Goal: Consume media (video, audio): Consume media (video, audio)

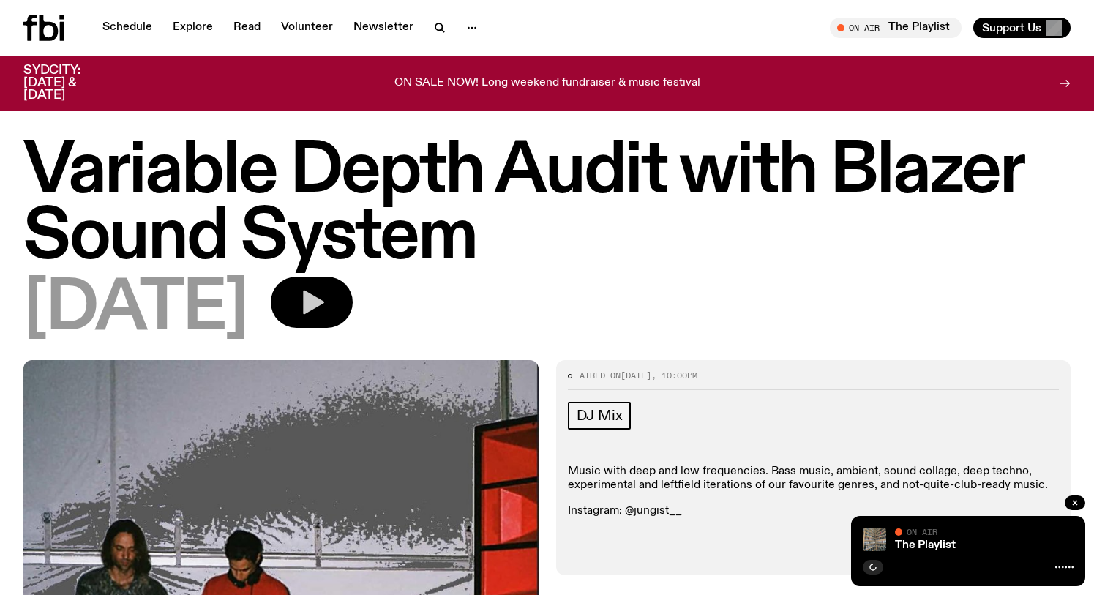
click at [324, 304] on icon "button" at bounding box center [313, 302] width 21 height 24
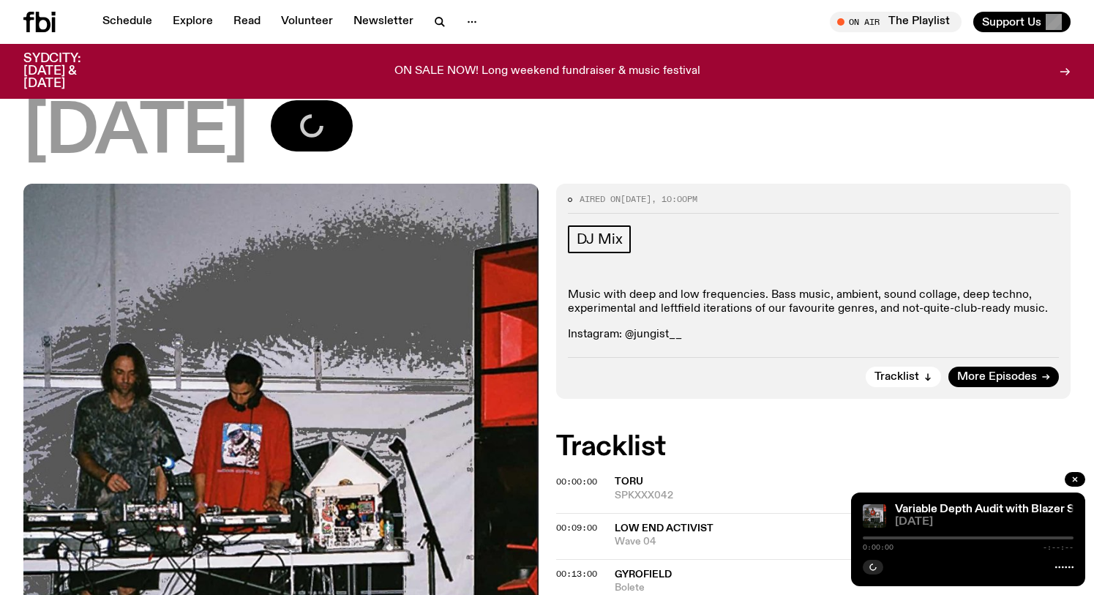
scroll to position [168, 0]
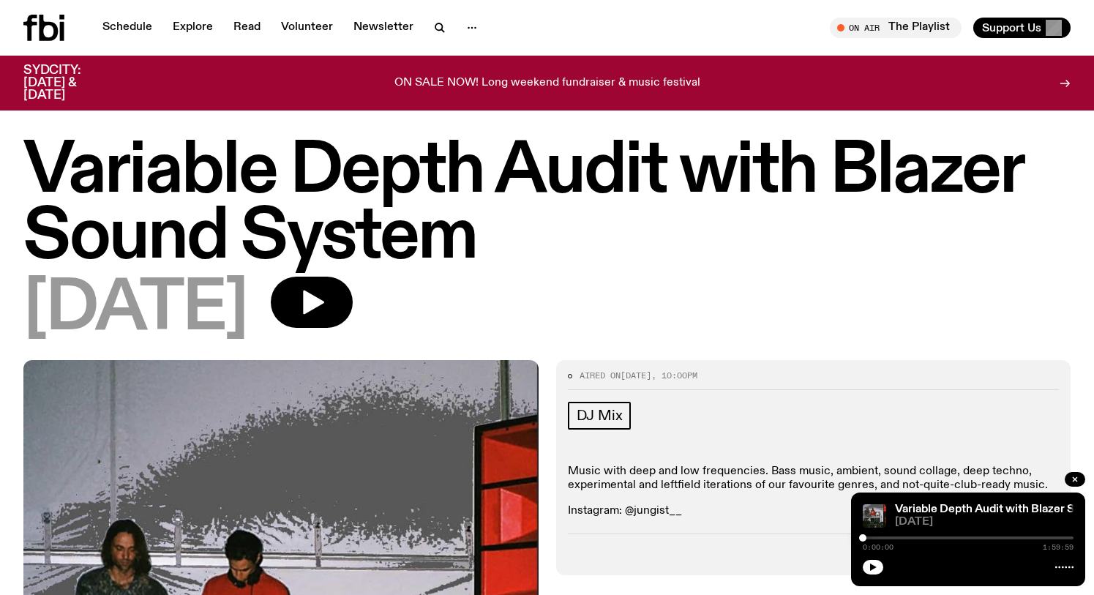
click at [922, 535] on div "0:00:00 1:59:59" at bounding box center [967, 542] width 211 height 18
click at [879, 562] on button "button" at bounding box center [872, 567] width 20 height 15
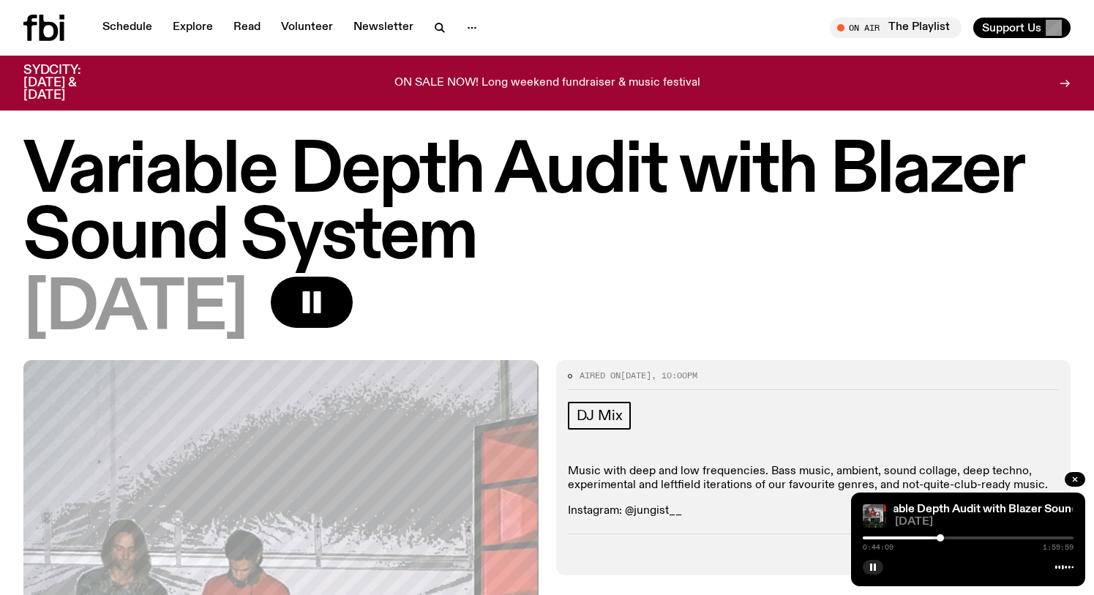
drag, startPoint x: 865, startPoint y: 538, endPoint x: 940, endPoint y: 538, distance: 74.6
click at [940, 538] on div at bounding box center [939, 537] width 7 height 7
click at [944, 538] on div at bounding box center [942, 537] width 7 height 7
click at [949, 538] on div at bounding box center [948, 537] width 7 height 7
click at [951, 538] on div at bounding box center [950, 537] width 7 height 7
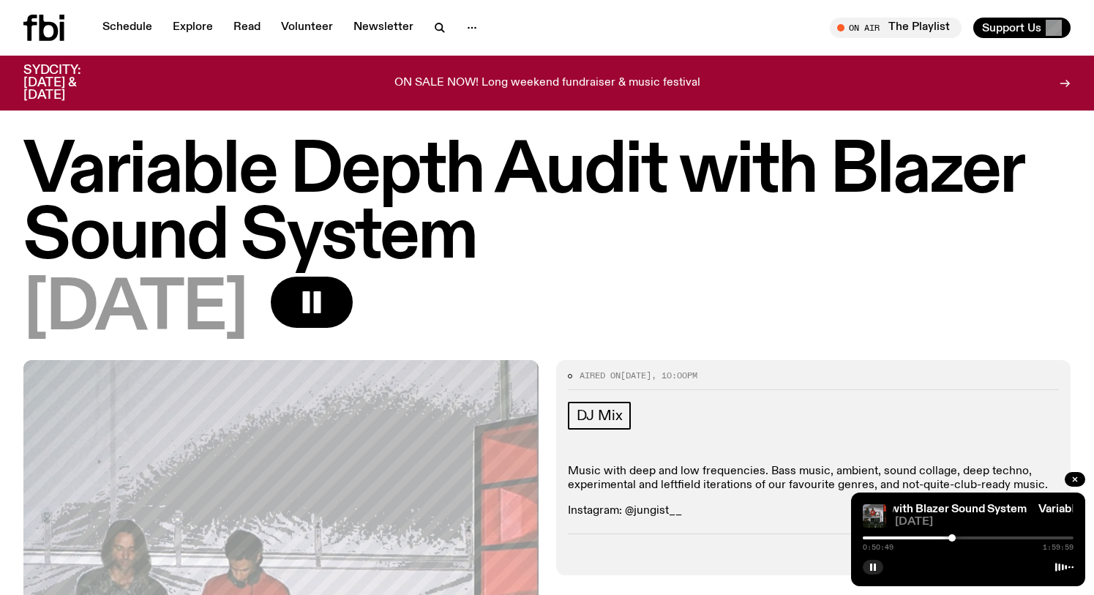
click at [952, 538] on div at bounding box center [951, 537] width 7 height 7
click at [957, 538] on div at bounding box center [955, 537] width 7 height 7
click at [959, 538] on div at bounding box center [958, 537] width 7 height 7
click at [962, 538] on div at bounding box center [960, 537] width 7 height 7
click at [963, 537] on div at bounding box center [963, 537] width 7 height 7
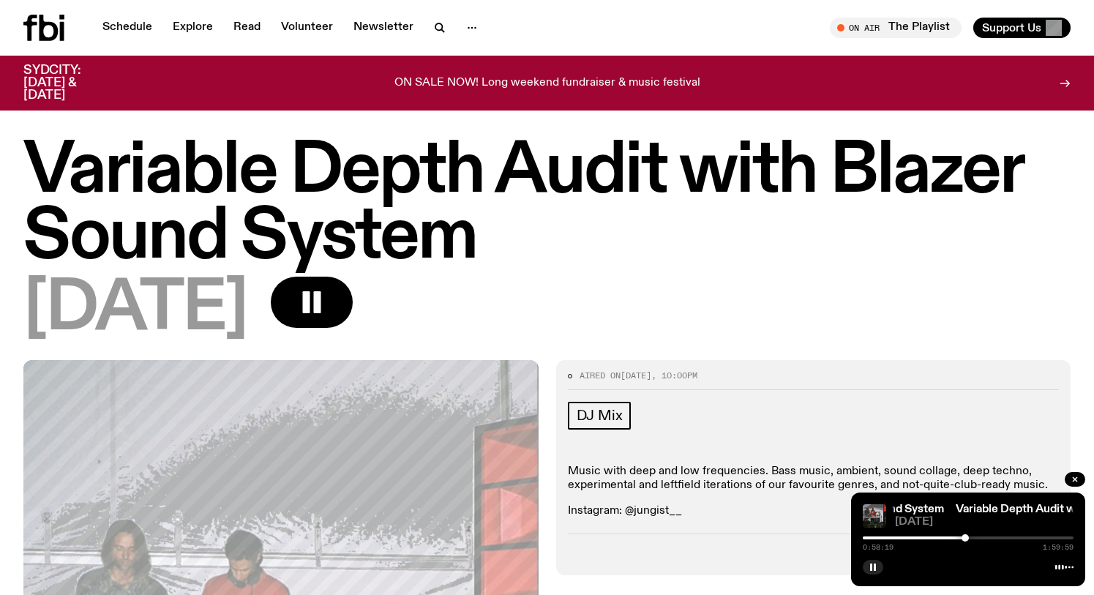
click at [966, 538] on div at bounding box center [964, 537] width 7 height 7
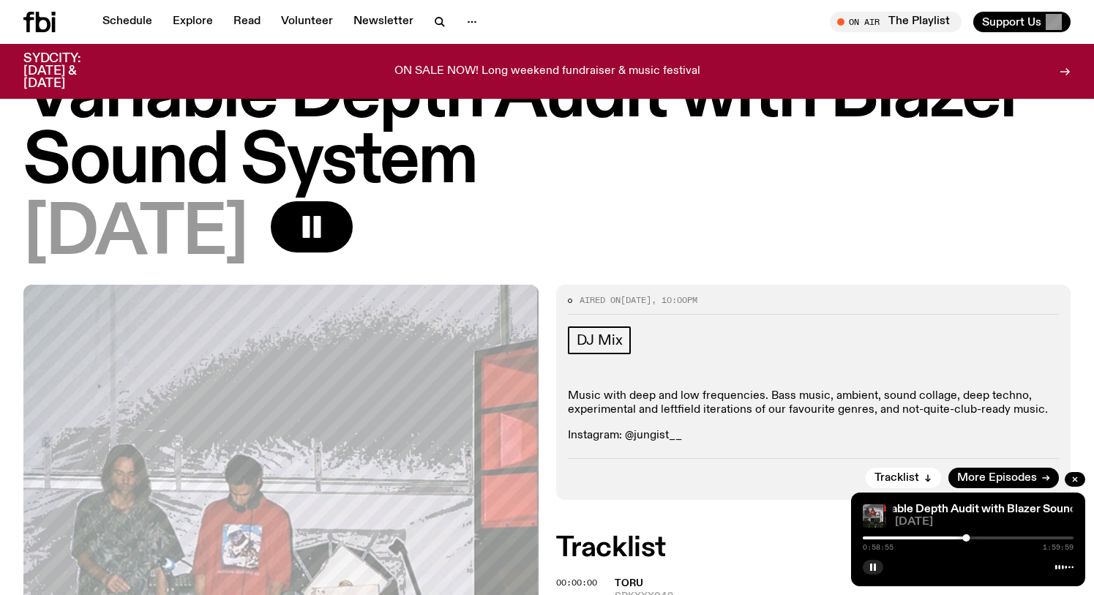
scroll to position [74, 0]
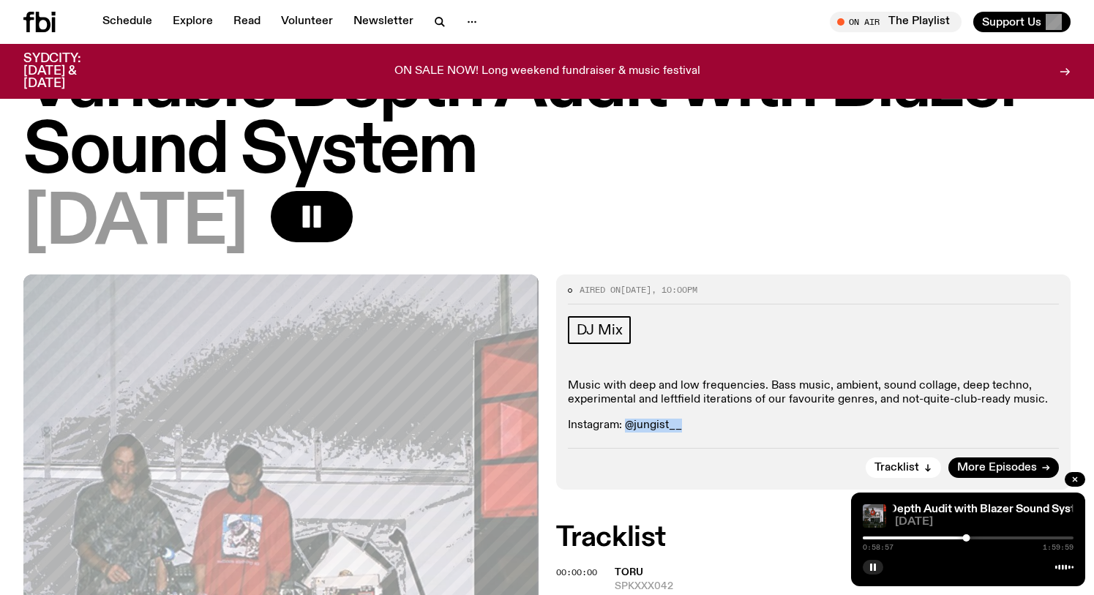
drag, startPoint x: 691, startPoint y: 424, endPoint x: 626, endPoint y: 429, distance: 65.2
click at [626, 429] on p "Instagram: @jungist__" at bounding box center [814, 425] width 492 height 14
copy p "@jungist__"
click at [968, 538] on div at bounding box center [968, 537] width 7 height 7
click at [969, 538] on div at bounding box center [969, 537] width 7 height 7
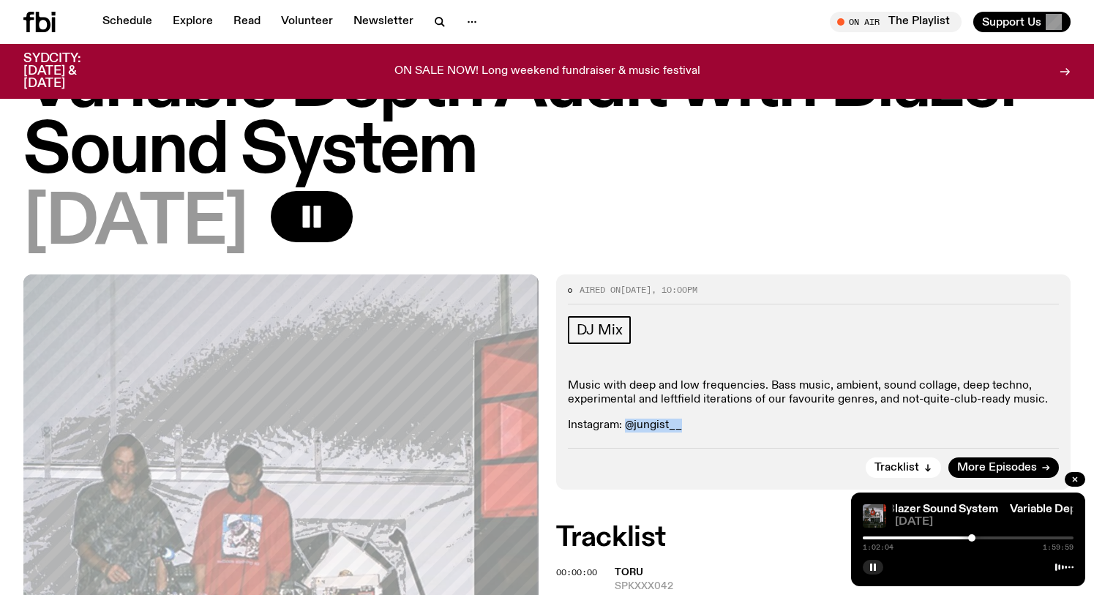
click at [971, 538] on div at bounding box center [971, 537] width 7 height 7
click at [972, 538] on div at bounding box center [971, 537] width 7 height 7
click at [974, 538] on div at bounding box center [974, 537] width 7 height 7
